Goal: Information Seeking & Learning: Compare options

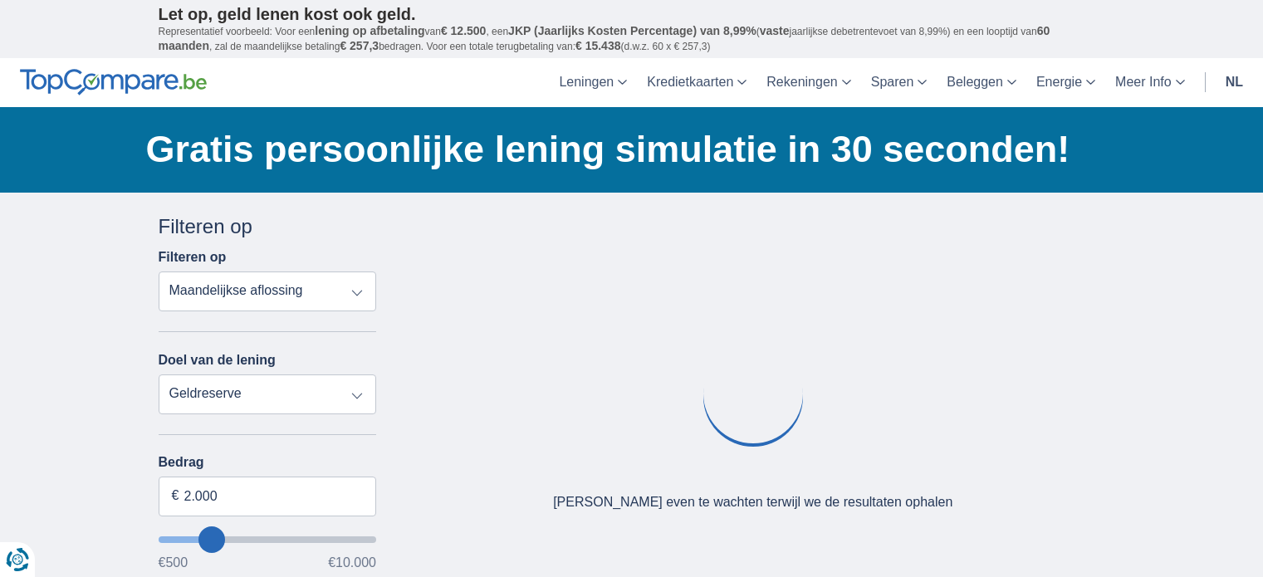
select select "overdrafts"
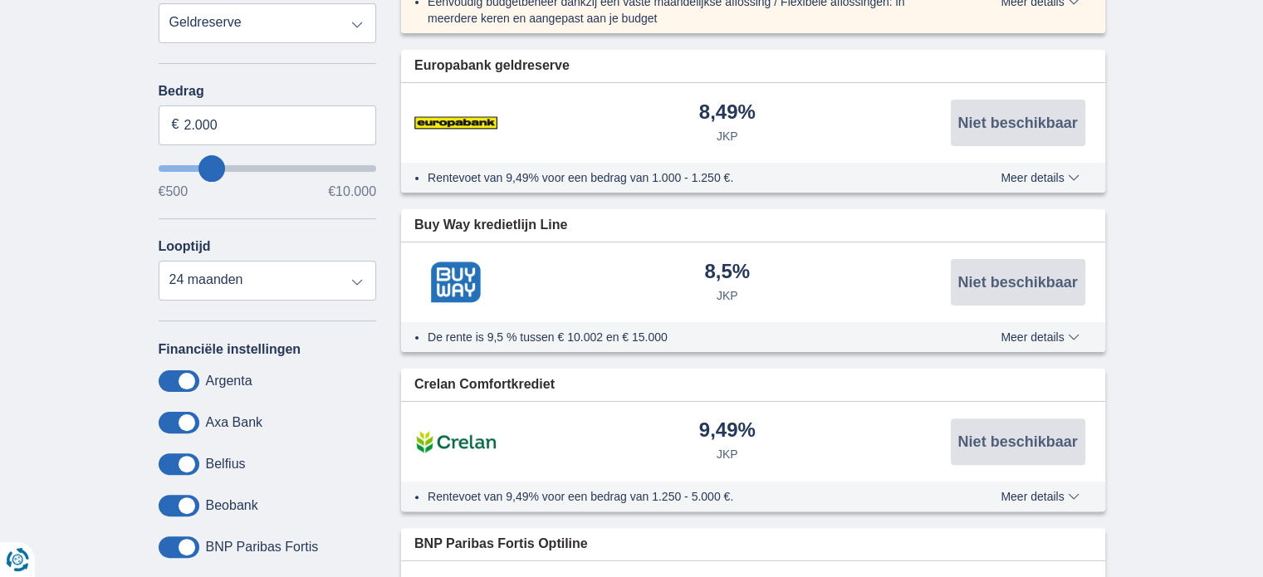
scroll to position [395, 0]
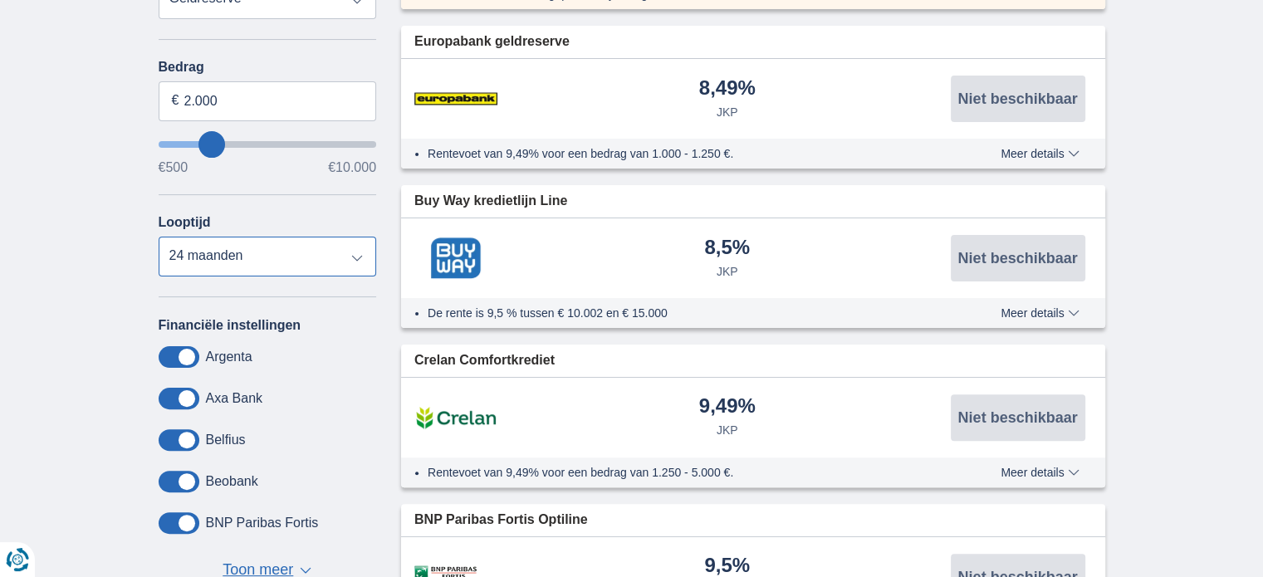
click at [354, 255] on select "12 maanden 18 maanden 24 maanden" at bounding box center [268, 257] width 218 height 40
type input "9.500"
type input "9500"
select select "48"
type input "9500"
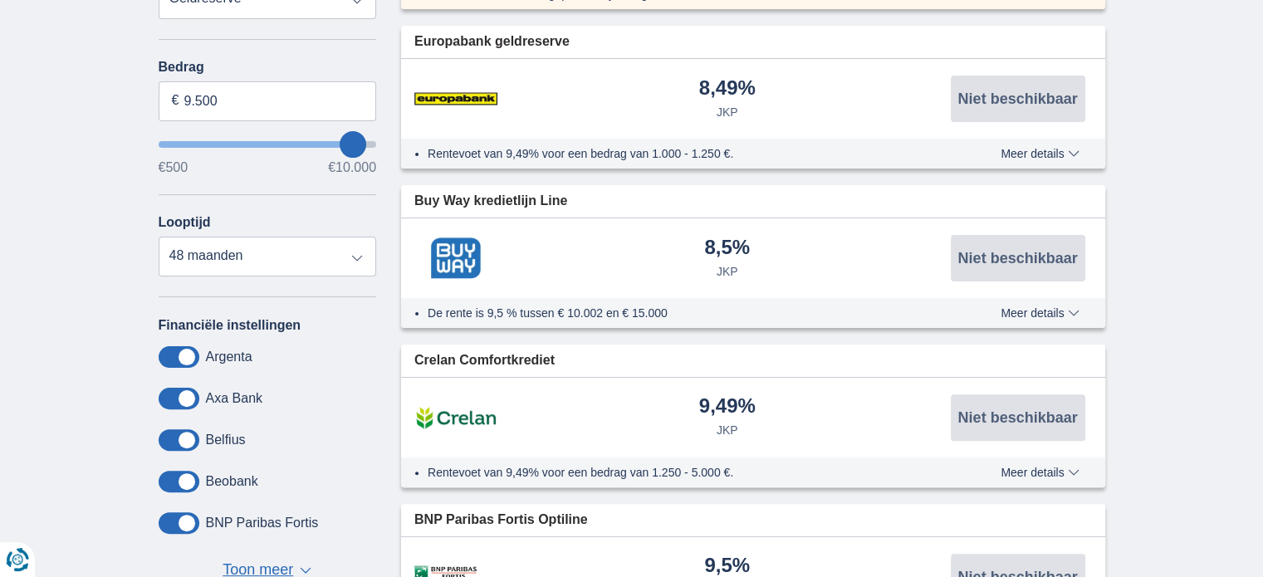
click at [372, 142] on input "wantToBorrow" at bounding box center [268, 144] width 218 height 7
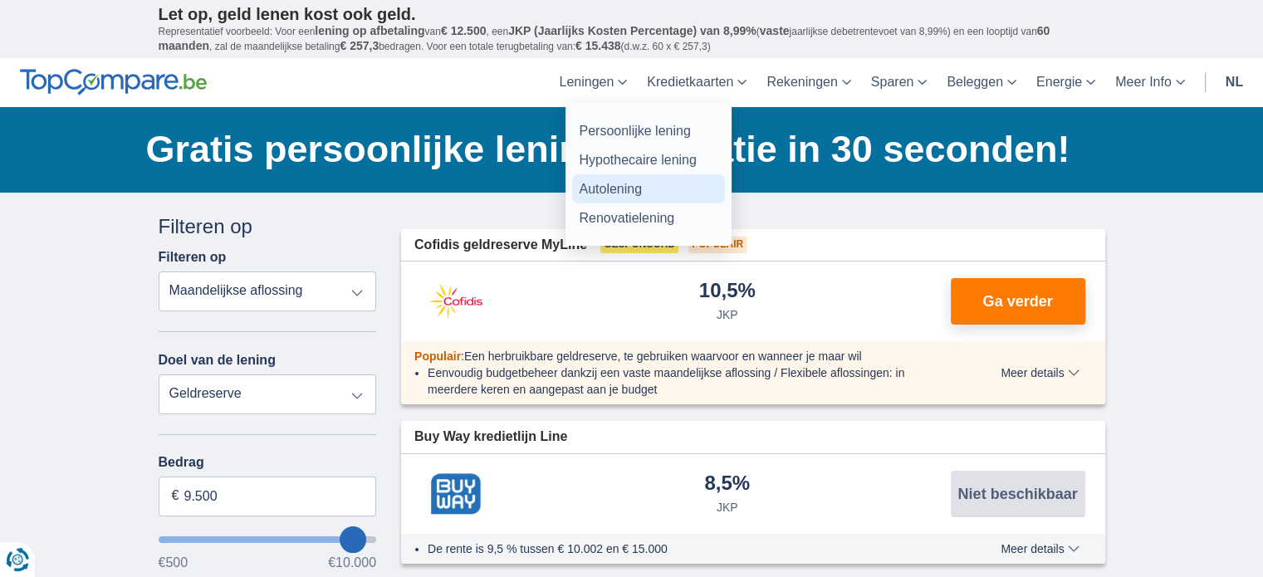
click at [600, 183] on link "Autolening" at bounding box center [648, 188] width 153 height 29
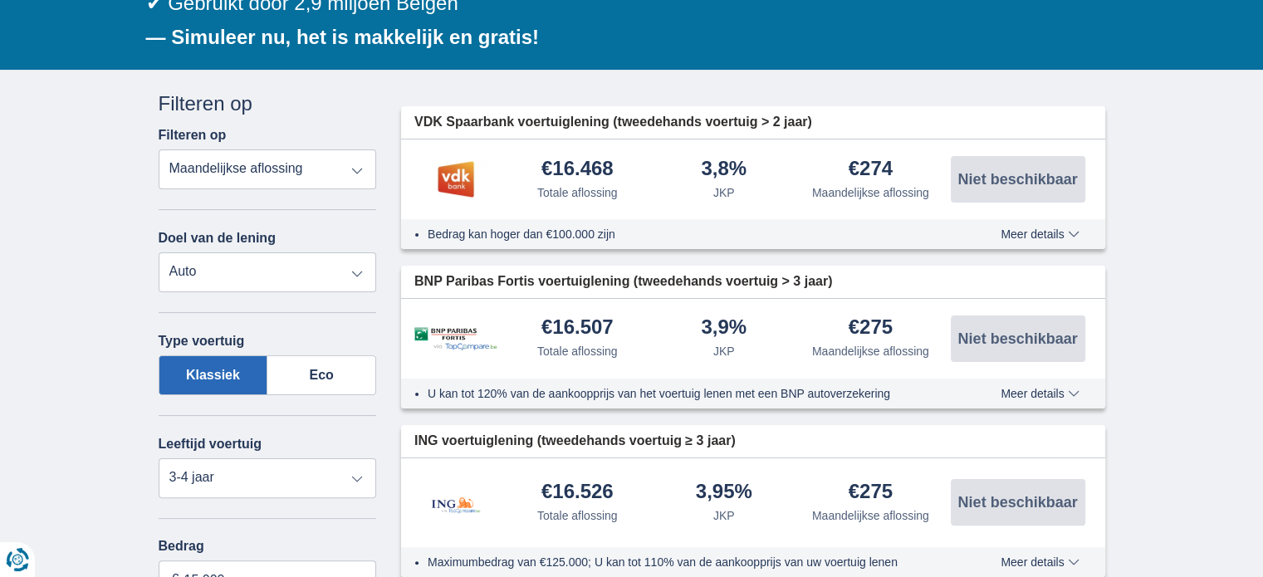
scroll to position [302, 0]
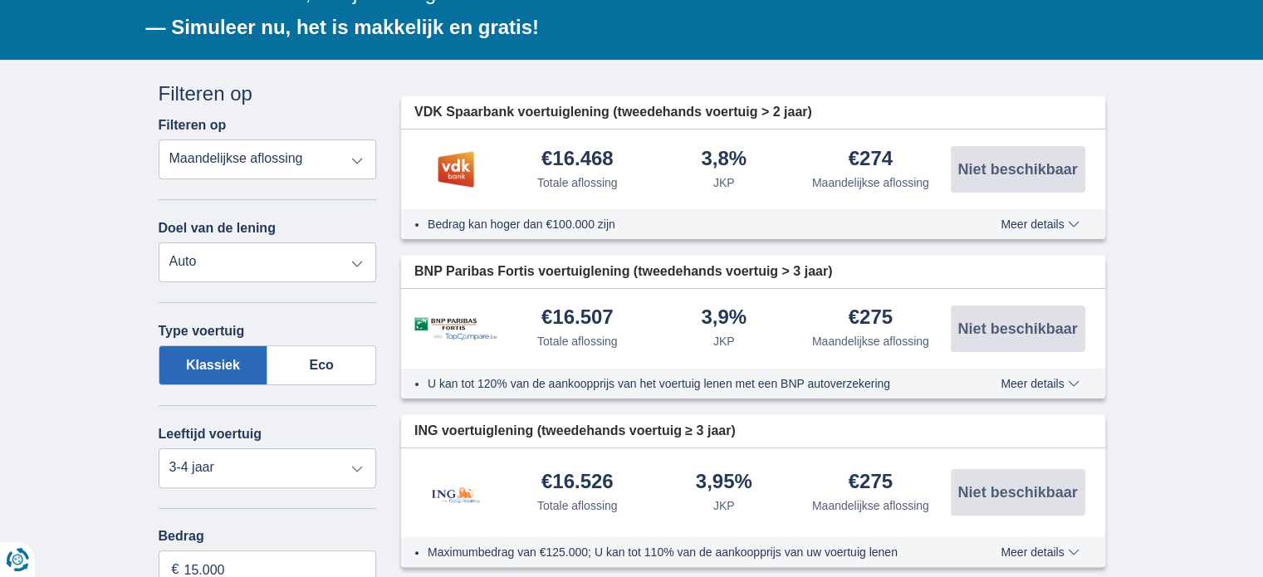
click at [360, 263] on select "Persoonlijke lening Auto Moto / fiets Mobilhome / caravan Renovatie Energie Sch…" at bounding box center [268, 263] width 218 height 40
select select "caravan"
click at [159, 243] on select "Persoonlijke lening Auto Moto / fiets Mobilhome / caravan Renovatie Energie Sch…" at bounding box center [268, 263] width 218 height 40
select select "new"
type input "15.000"
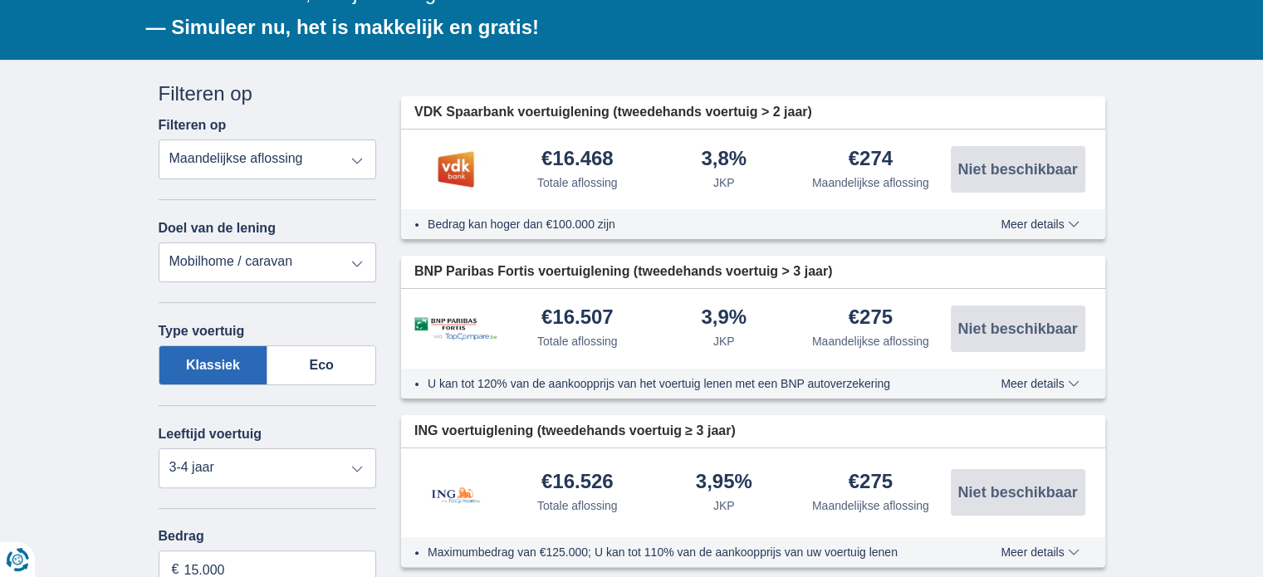
type input "15250"
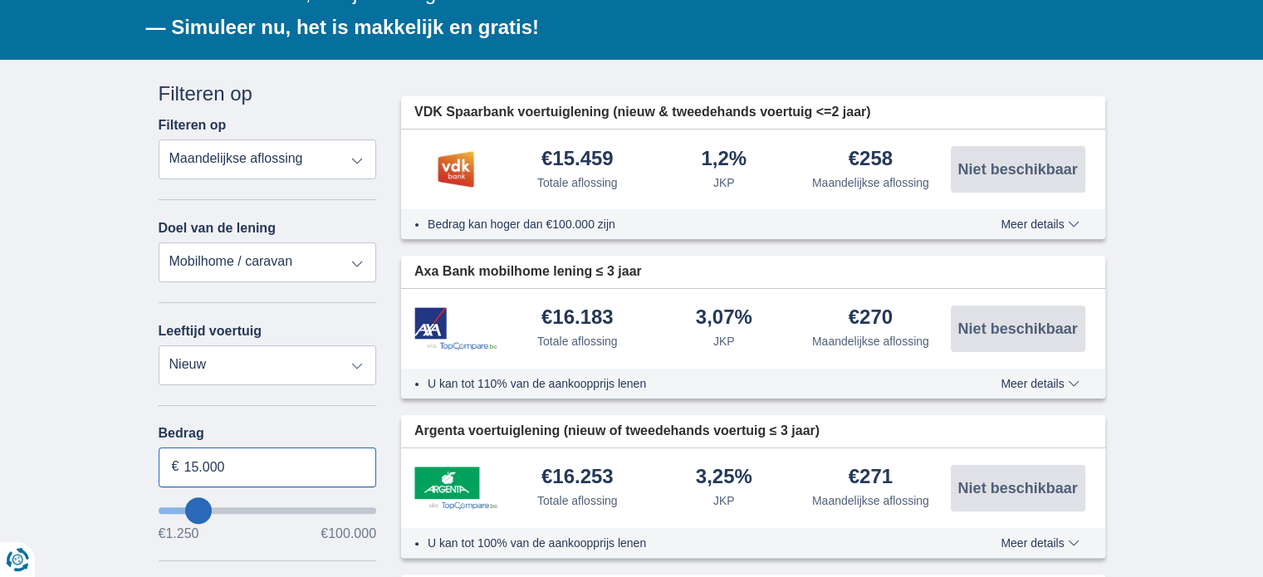
click at [186, 460] on input "15.000" at bounding box center [268, 468] width 218 height 40
click at [189, 461] on input "15.000" at bounding box center [268, 468] width 218 height 40
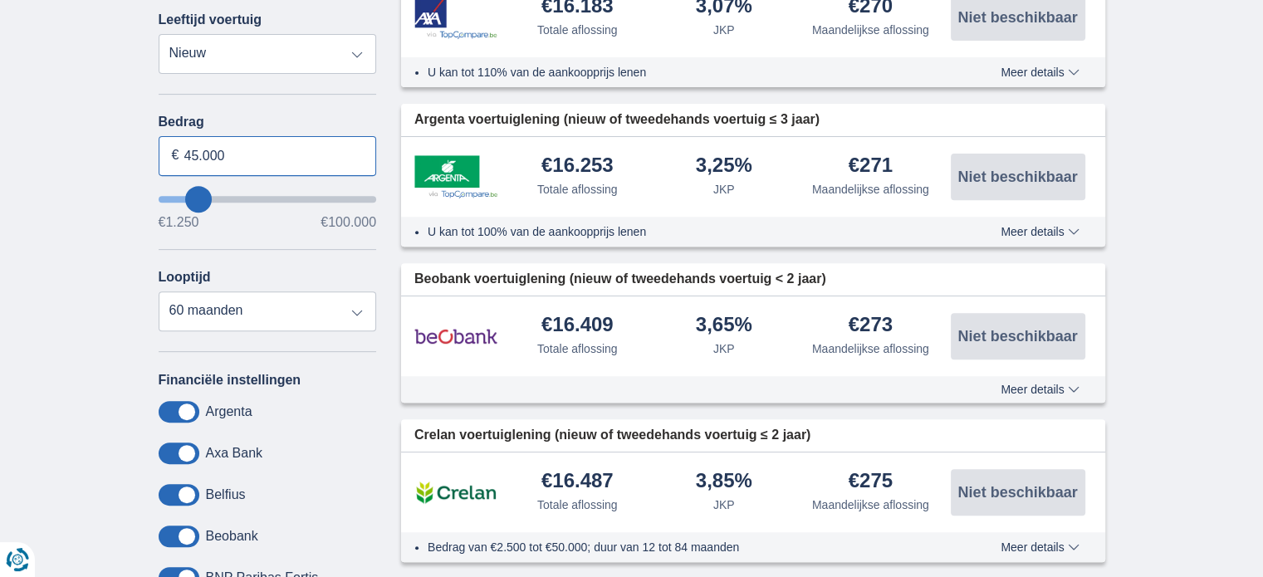
scroll to position [648, 0]
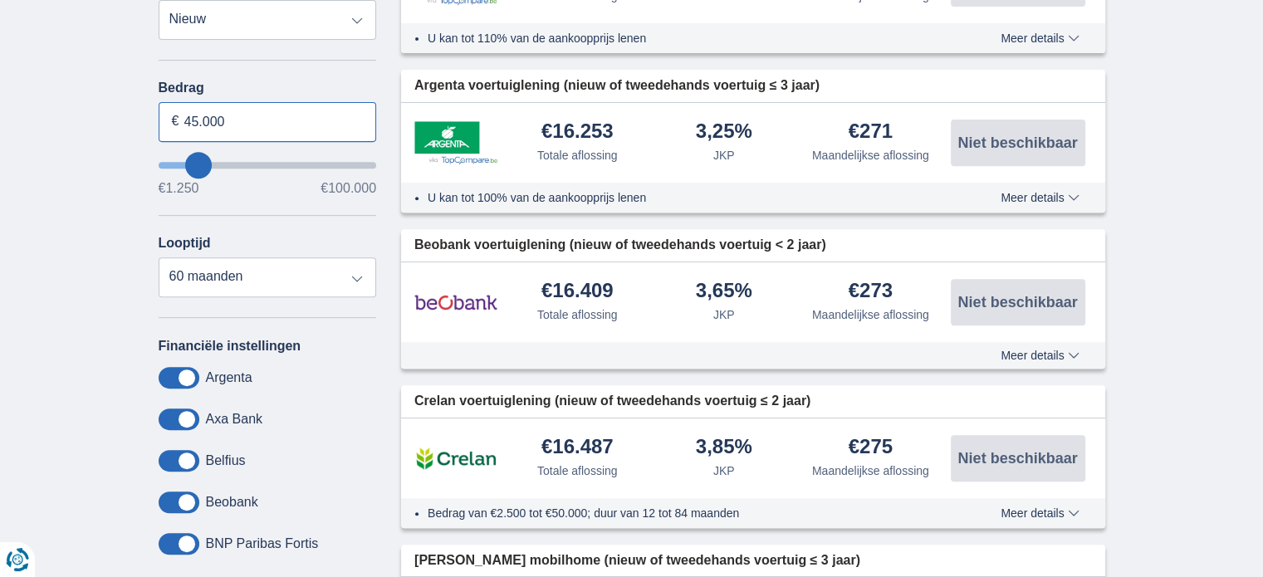
type input "45.000"
type input "45250"
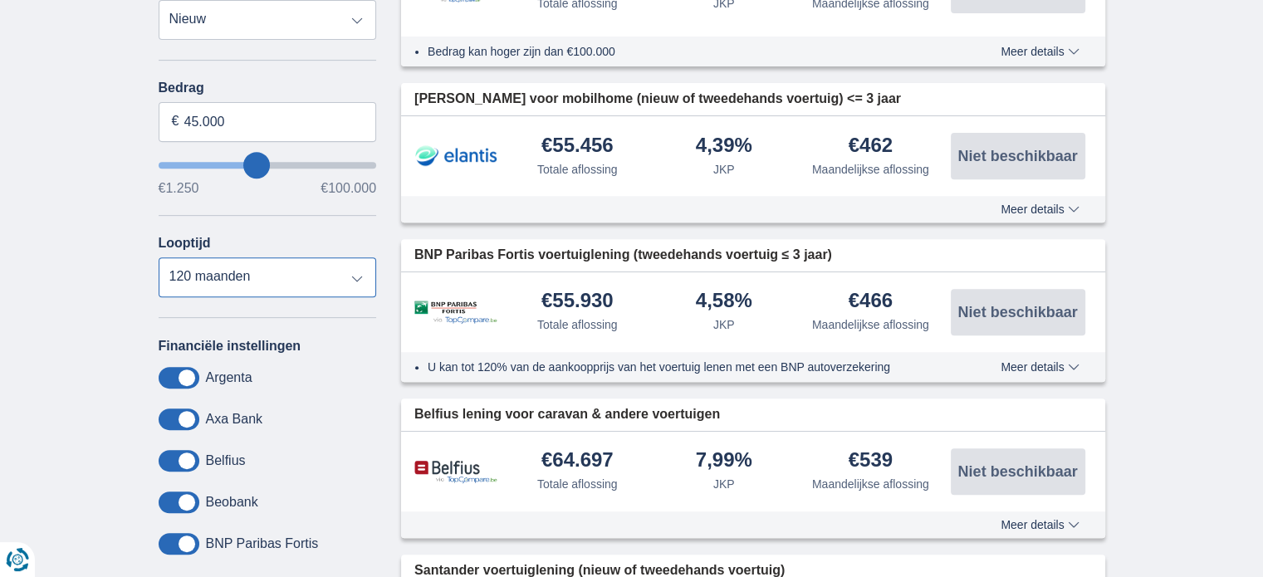
click at [159, 257] on select "12 maanden 18 maanden 24 maanden 30 maanden 36 maanden 42 maanden 48 maanden 60…" at bounding box center [268, 277] width 218 height 40
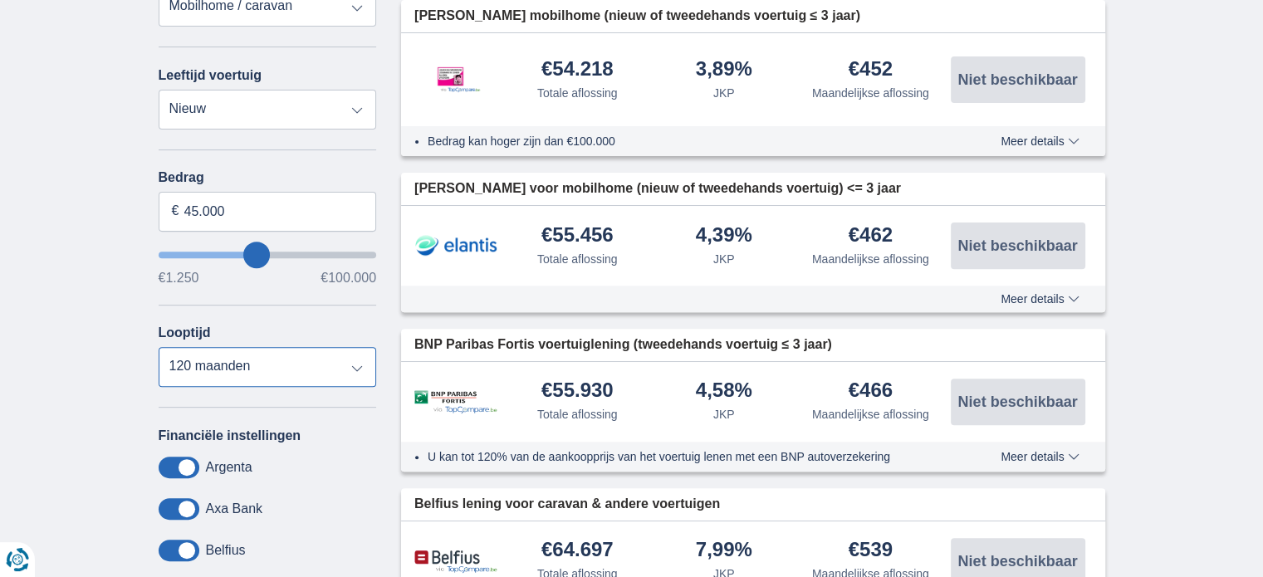
scroll to position [572, 0]
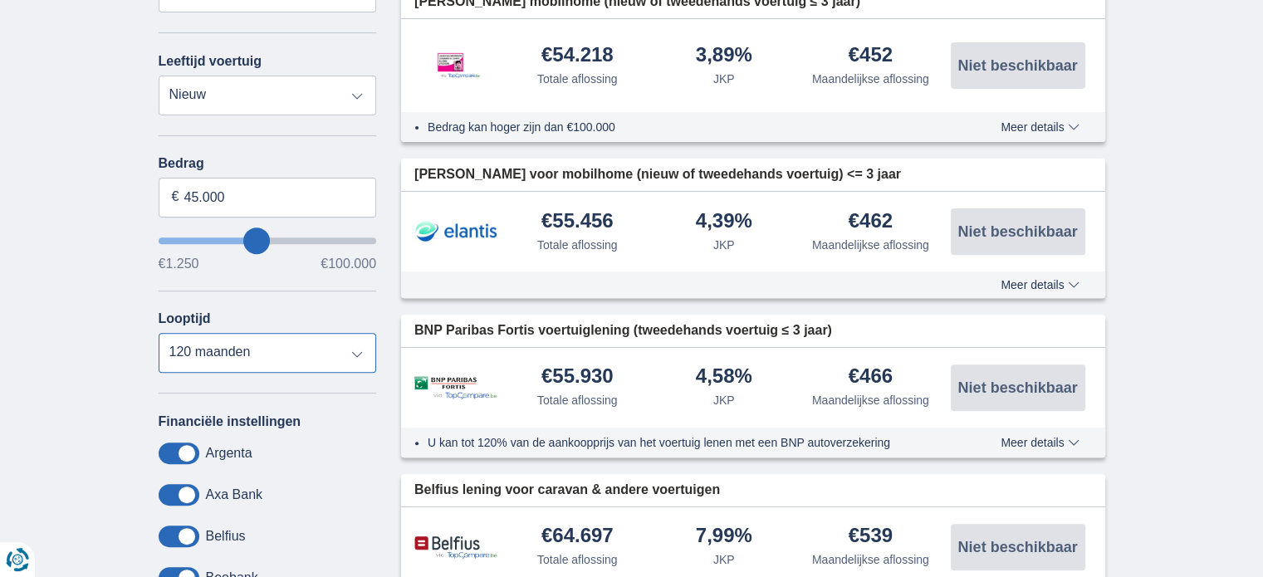
click at [350, 345] on select "12 maanden 18 maanden 24 maanden 30 maanden 36 maanden 42 maanden 48 maanden 60…" at bounding box center [268, 353] width 218 height 40
select select "96"
click at [159, 333] on select "12 maanden 18 maanden 24 maanden 30 maanden 36 maanden 42 maanden 48 maanden 60…" at bounding box center [268, 353] width 218 height 40
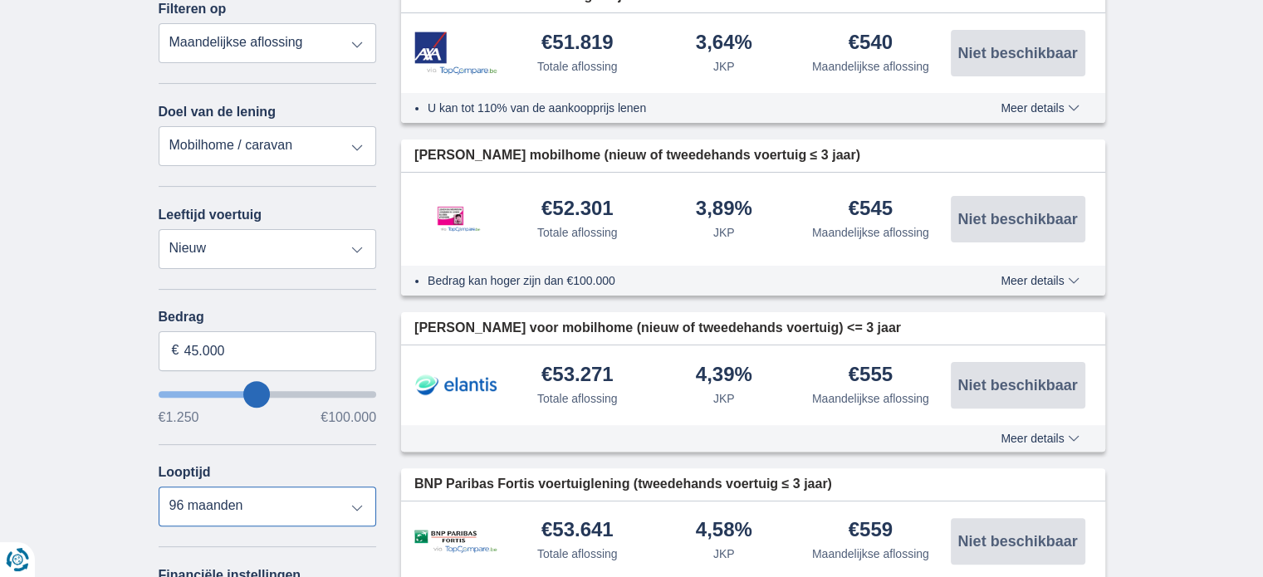
scroll to position [164, 0]
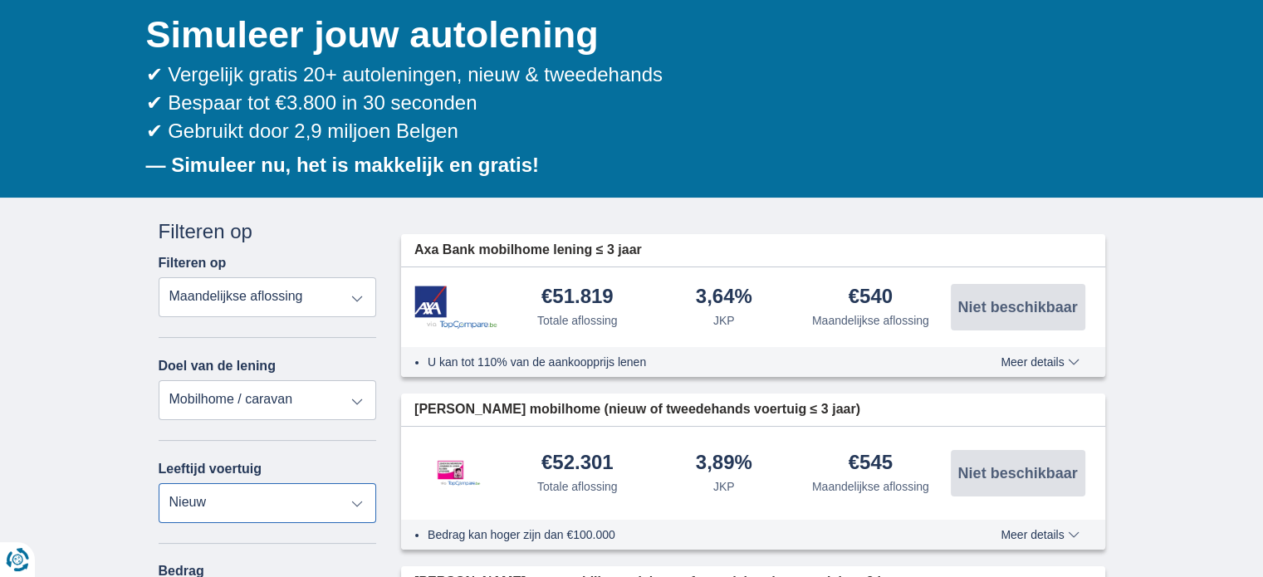
click at [360, 501] on select "Nieuw 0-1 jaar 1-2 jaar 2-3 jaar 3-4 jaar 4-5 jaar 5+ jaar" at bounding box center [268, 503] width 218 height 40
select select "0-1"
click at [159, 483] on select "Nieuw 0-1 jaar 1-2 jaar 2-3 jaar 3-4 jaar 4-5 jaar 5+ jaar" at bounding box center [268, 503] width 218 height 40
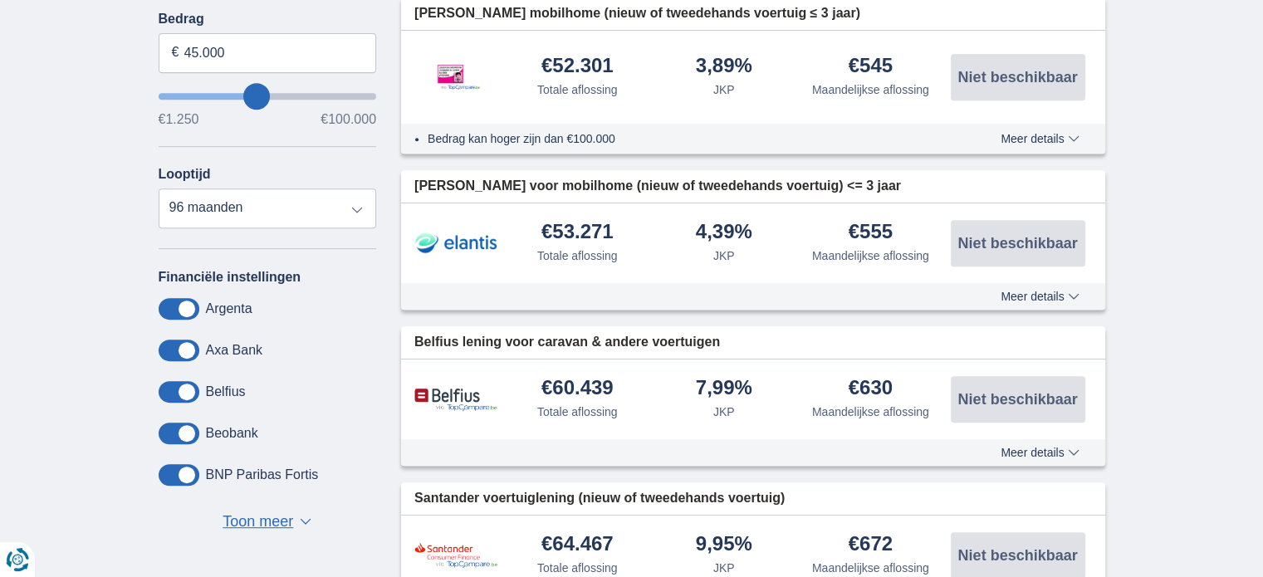
scroll to position [724, 0]
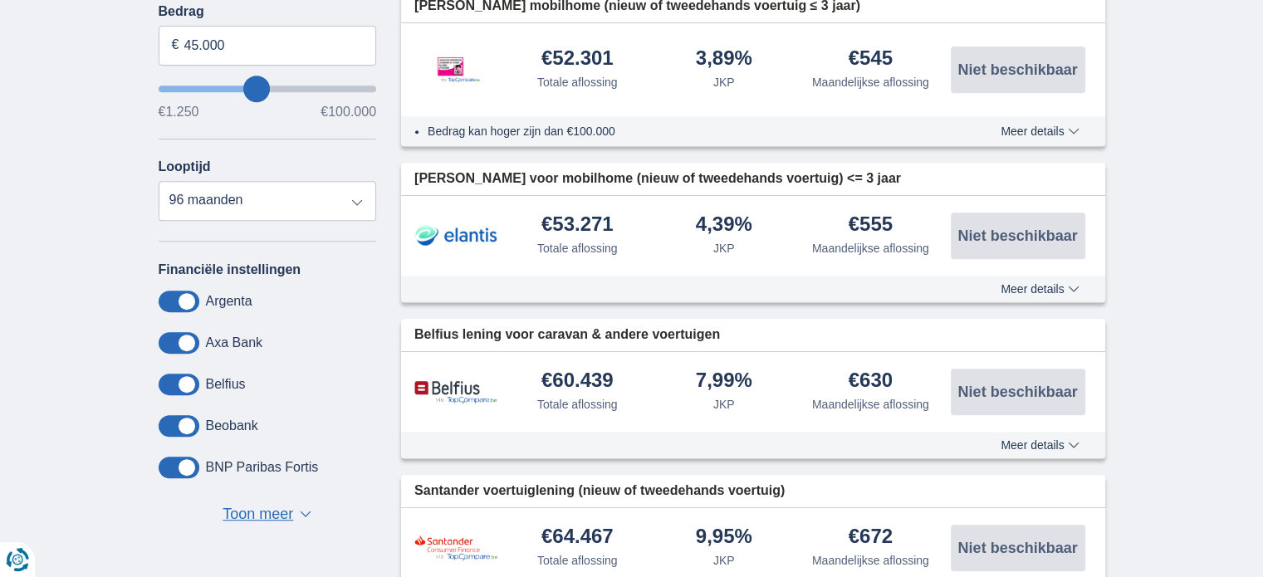
click at [262, 512] on span "Toon meer" at bounding box center [258, 515] width 71 height 22
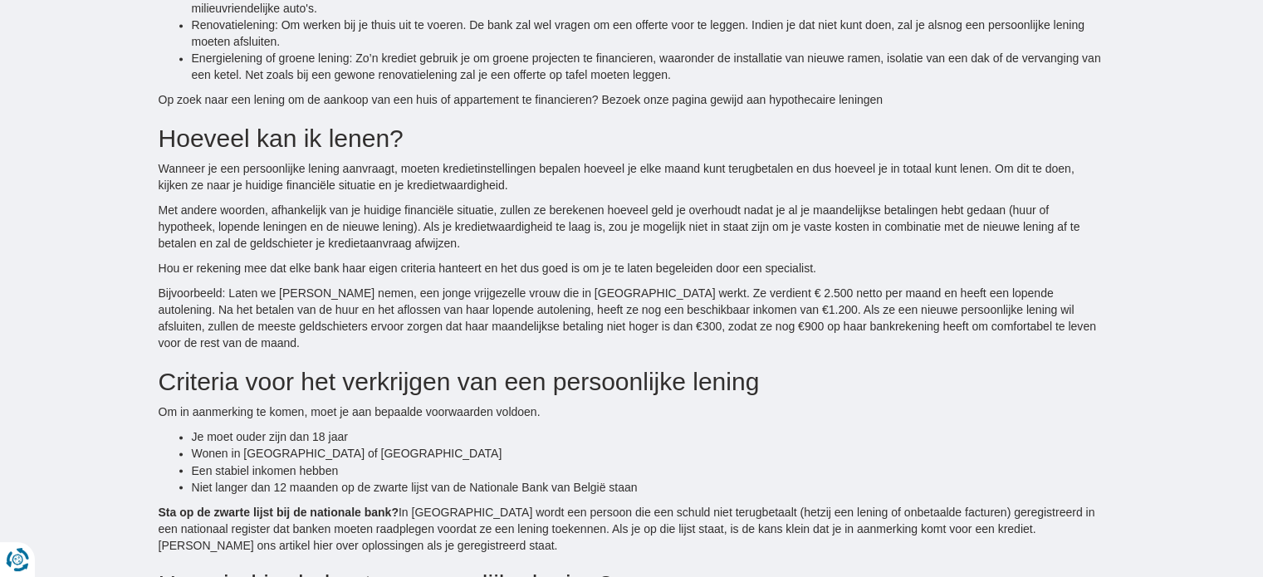
scroll to position [0, 0]
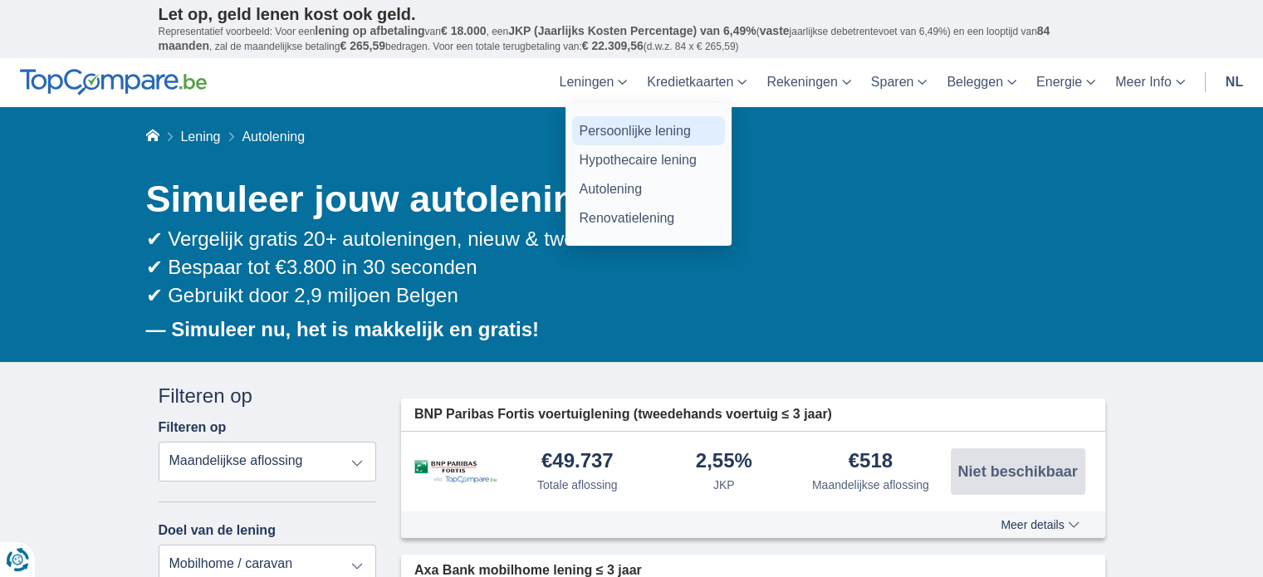
click at [620, 124] on link "Persoonlijke lening" at bounding box center [648, 130] width 153 height 29
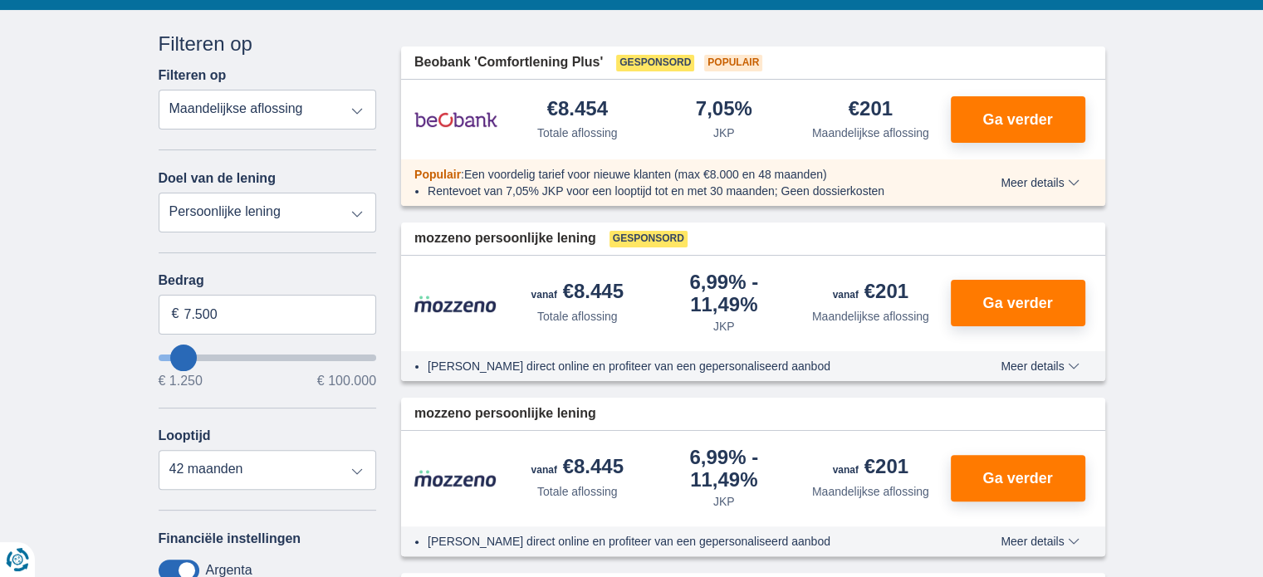
scroll to position [377, 0]
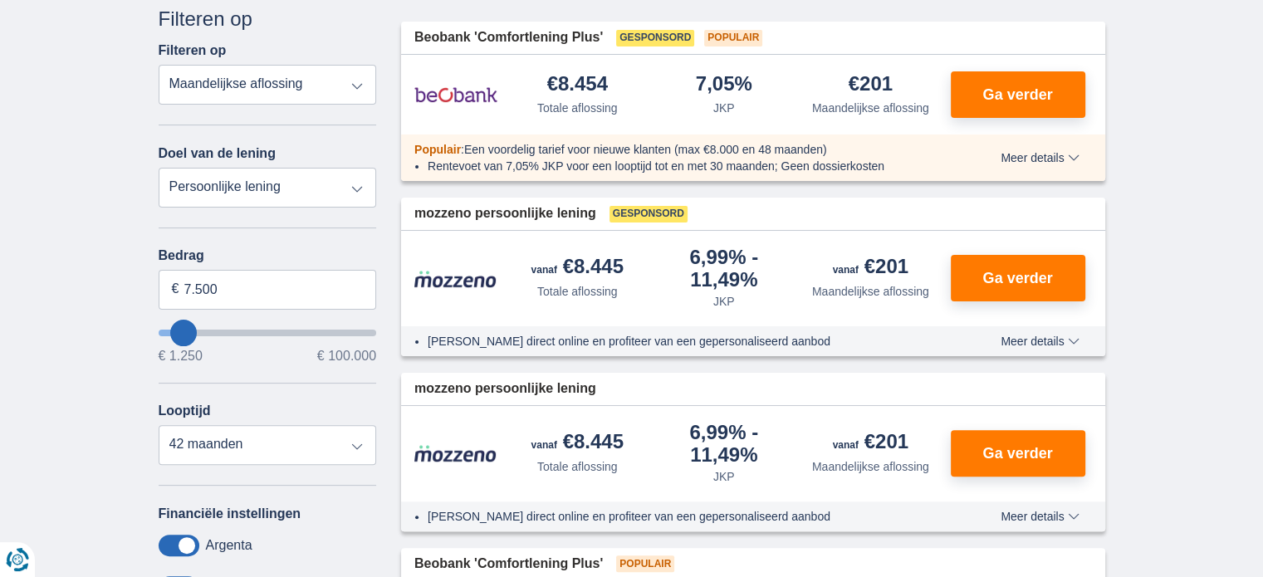
type input "9250"
type input "9.250"
select select "48"
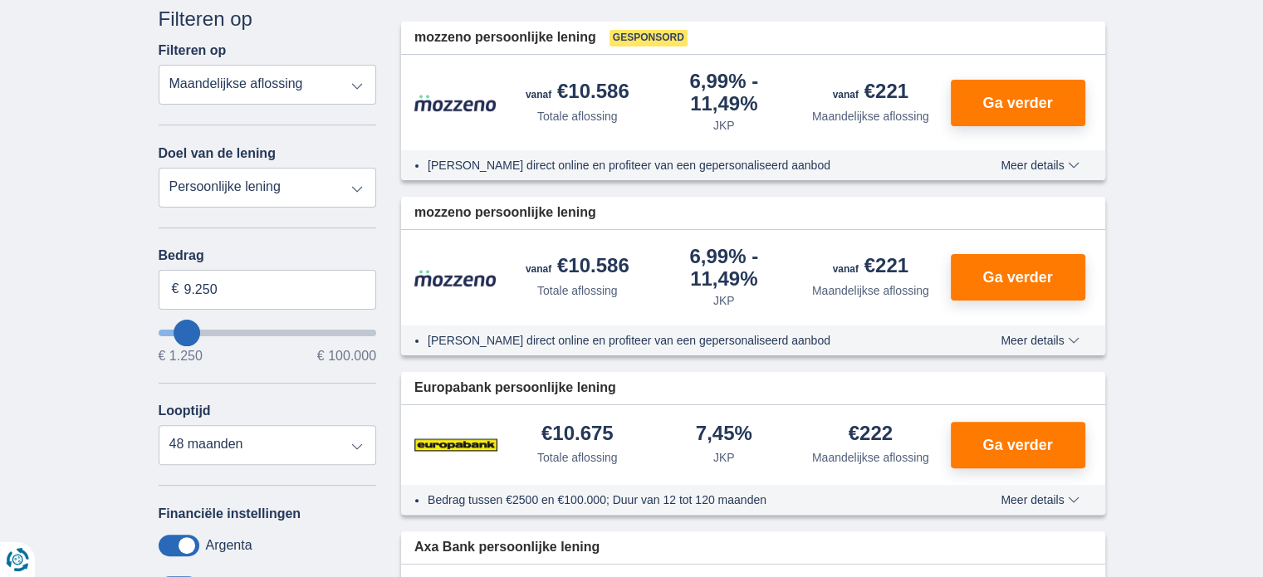
type input "58.250"
type input "58250"
click at [281, 330] on input "wantToBorrow" at bounding box center [268, 333] width 218 height 7
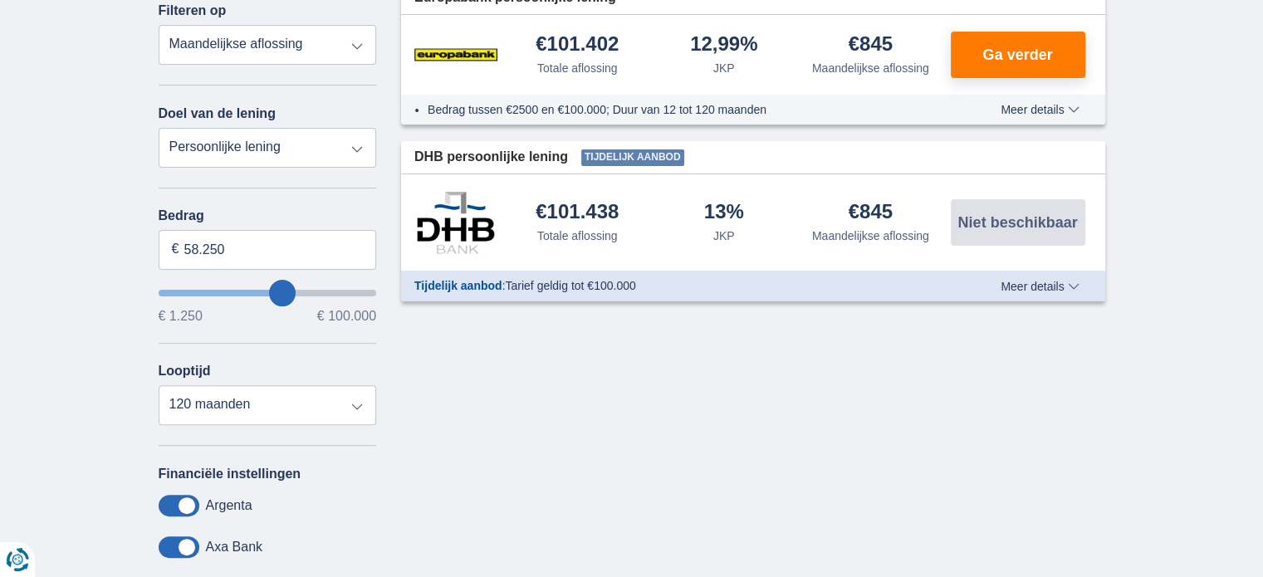
scroll to position [458, 0]
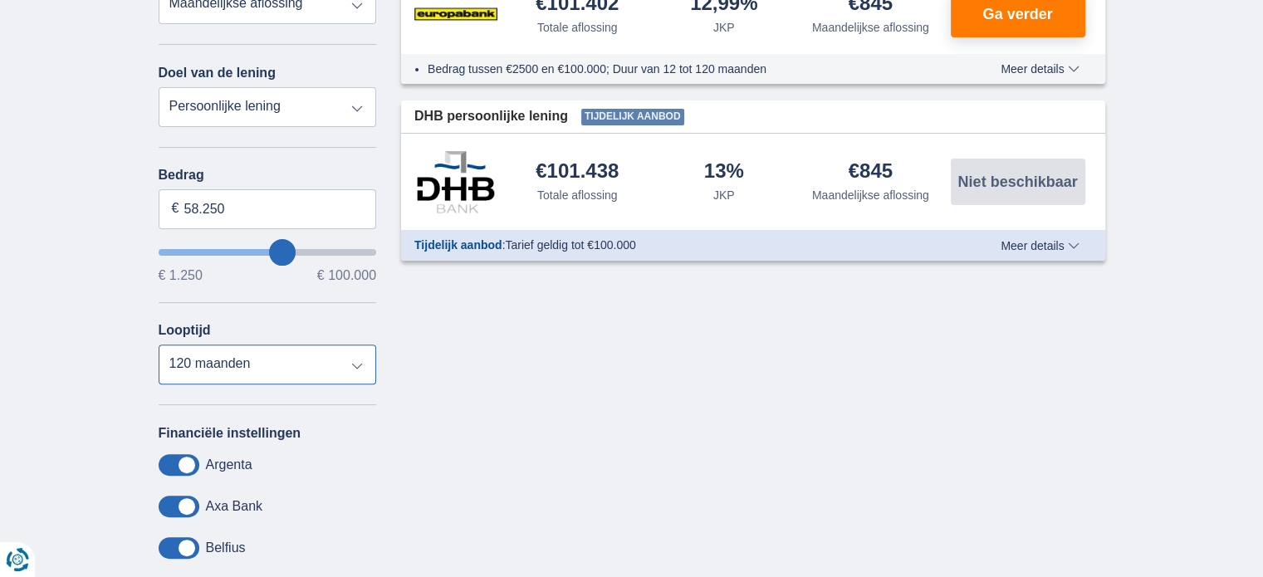
click at [362, 371] on select "12 maanden 18 maanden 24 maanden 30 maanden 36 maanden 42 maanden 48 maanden 60…" at bounding box center [268, 365] width 218 height 40
select select "96"
click at [159, 345] on select "12 maanden 18 maanden 24 maanden 30 maanden 36 maanden 42 maanden 48 maanden 60…" at bounding box center [268, 365] width 218 height 40
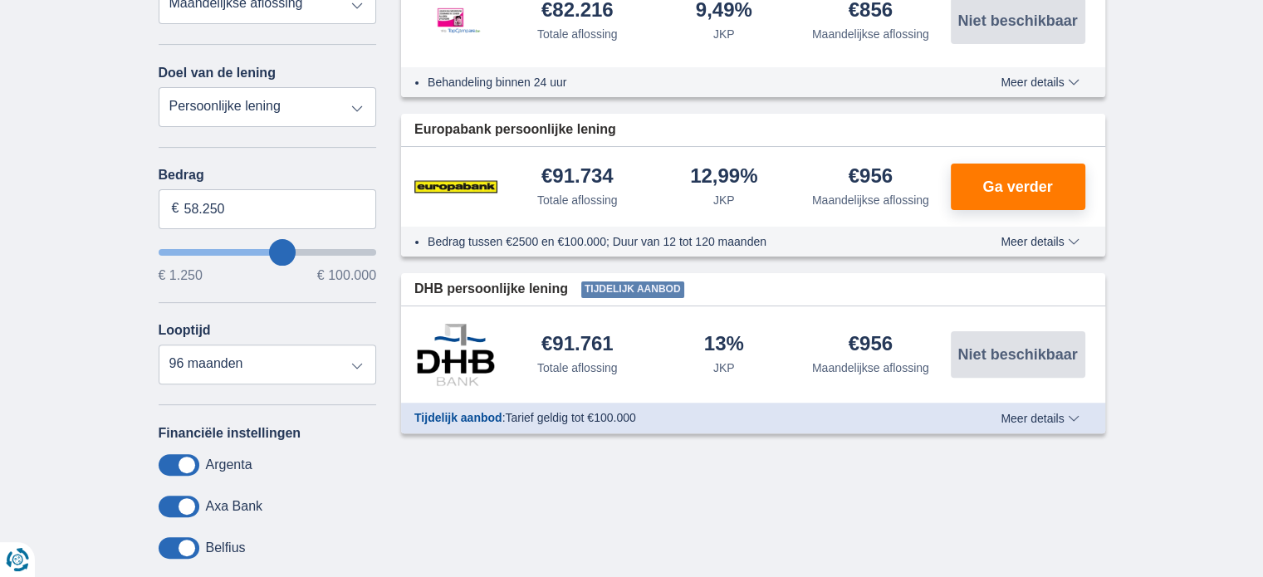
click at [356, 109] on select "Persoonlijke lening Auto Moto / fiets Mobilhome / caravan Renovatie Energie Sch…" at bounding box center [268, 107] width 218 height 40
select select "caravan"
click at [159, 87] on select "Persoonlijke lening Auto Moto / fiets Mobilhome / caravan Renovatie Energie Sch…" at bounding box center [268, 107] width 218 height 40
type input "15.000"
type input "15250"
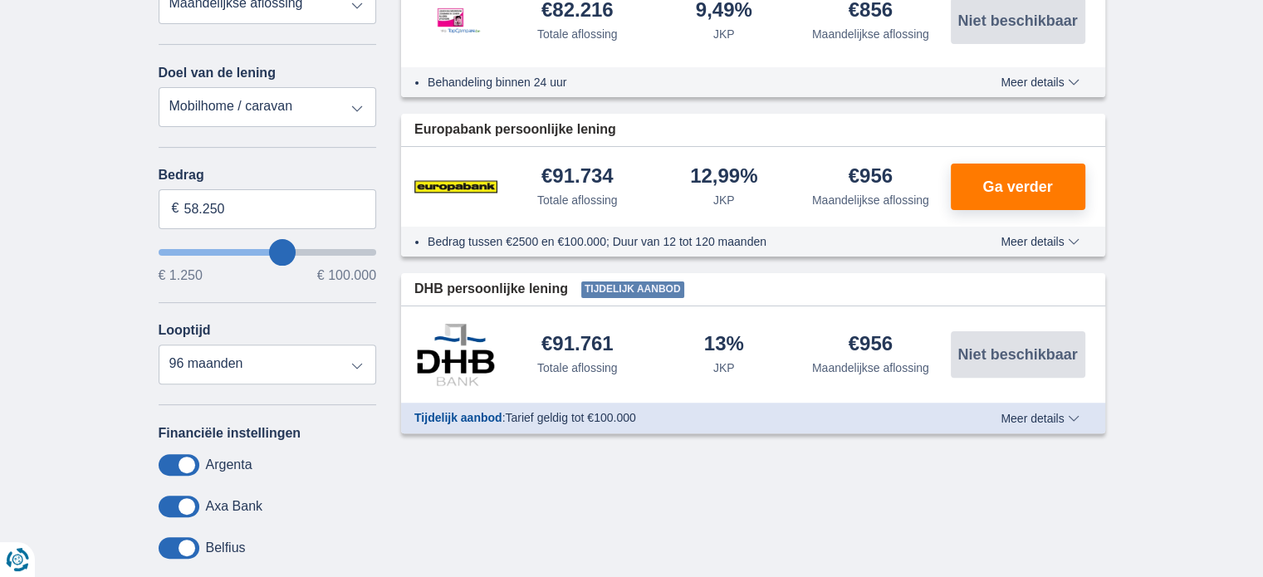
select select "60"
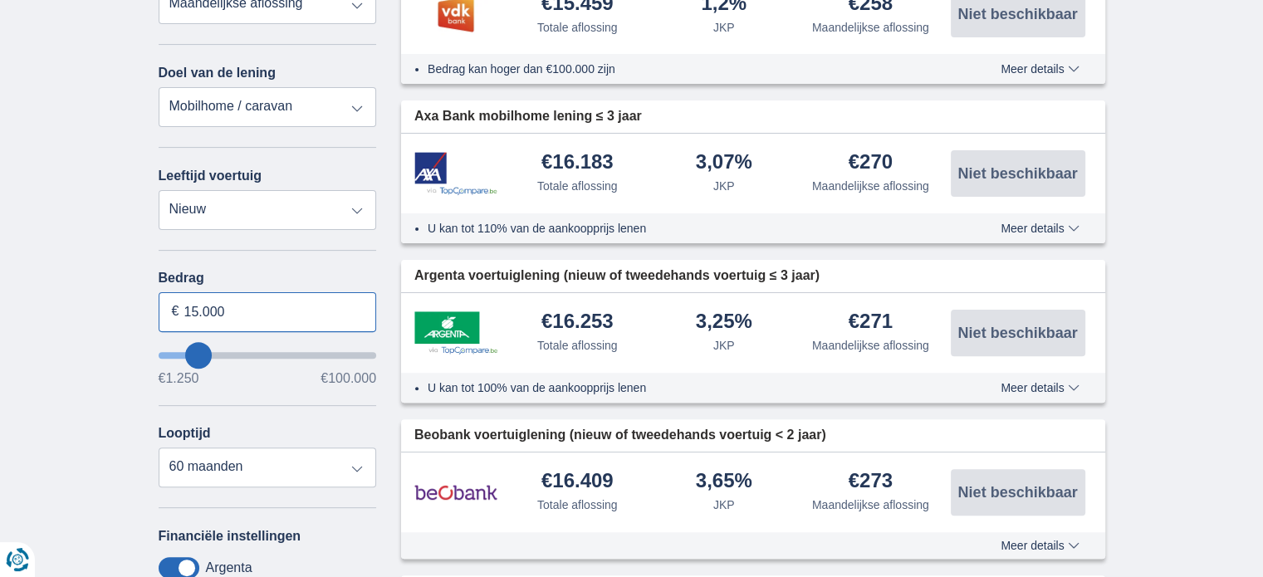
click at [188, 306] on input "15.000" at bounding box center [268, 312] width 218 height 40
type input "55.000"
type input "55250"
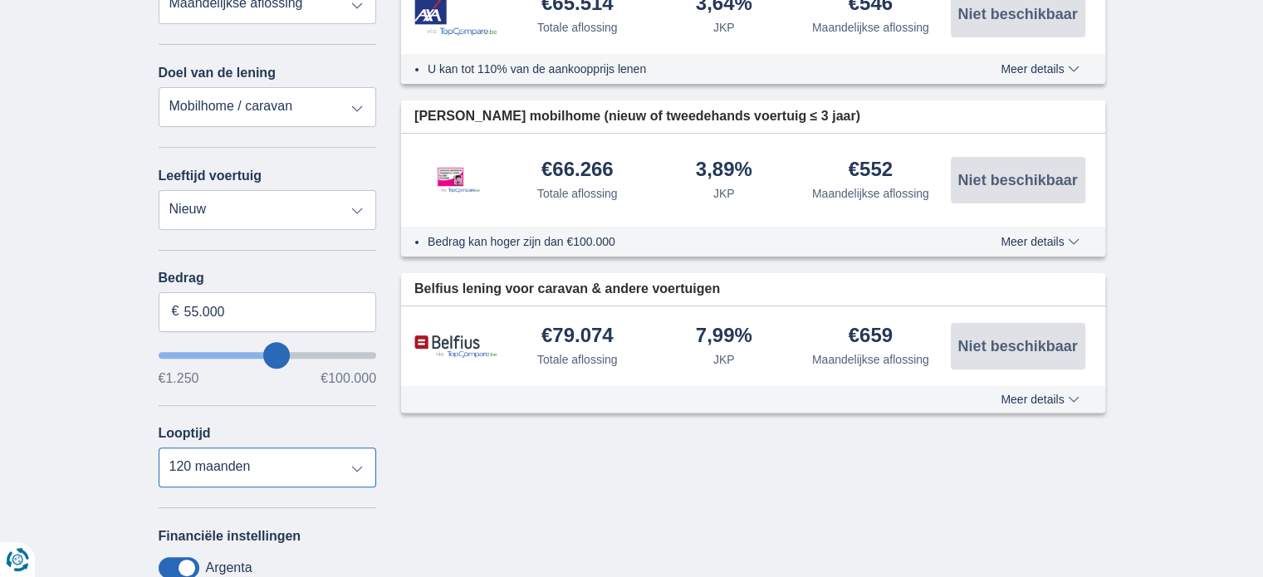
click at [159, 448] on select "12 maanden 18 maanden 24 maanden 30 maanden 36 maanden 42 maanden 48 maanden 60…" at bounding box center [268, 468] width 218 height 40
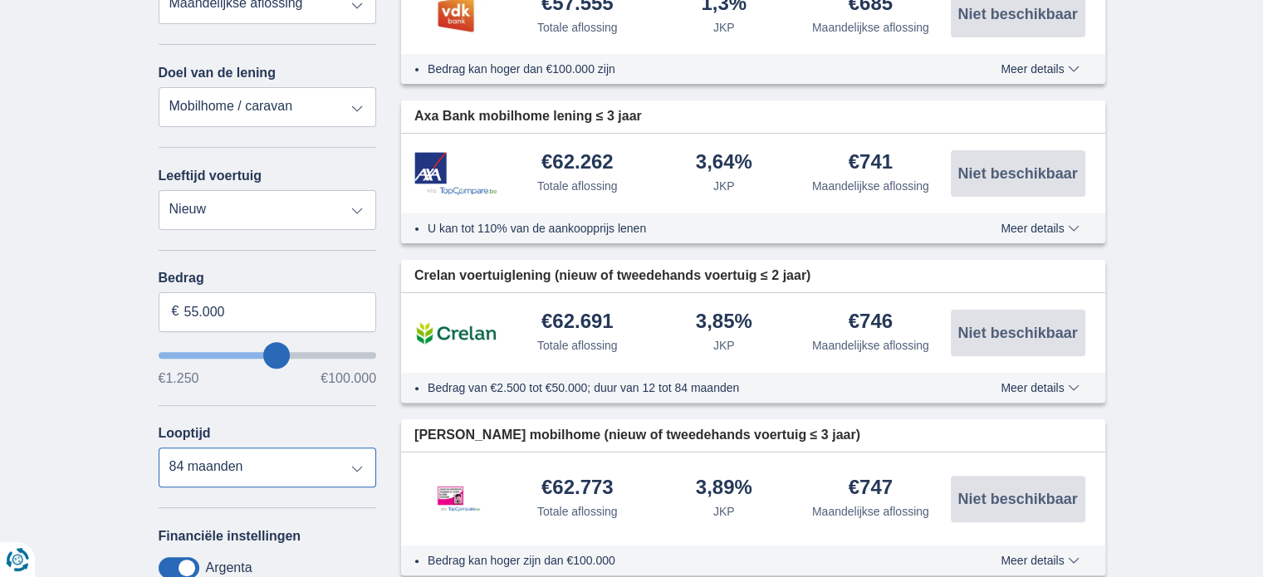
click at [363, 468] on select "12 maanden 18 maanden 24 maanden 30 maanden 36 maanden 42 maanden 48 maanden 60…" at bounding box center [268, 468] width 218 height 40
select select "96"
click at [159, 448] on select "12 maanden 18 maanden 24 maanden 30 maanden 36 maanden 42 maanden 48 maanden 60…" at bounding box center [268, 468] width 218 height 40
